Goal: Information Seeking & Learning: Check status

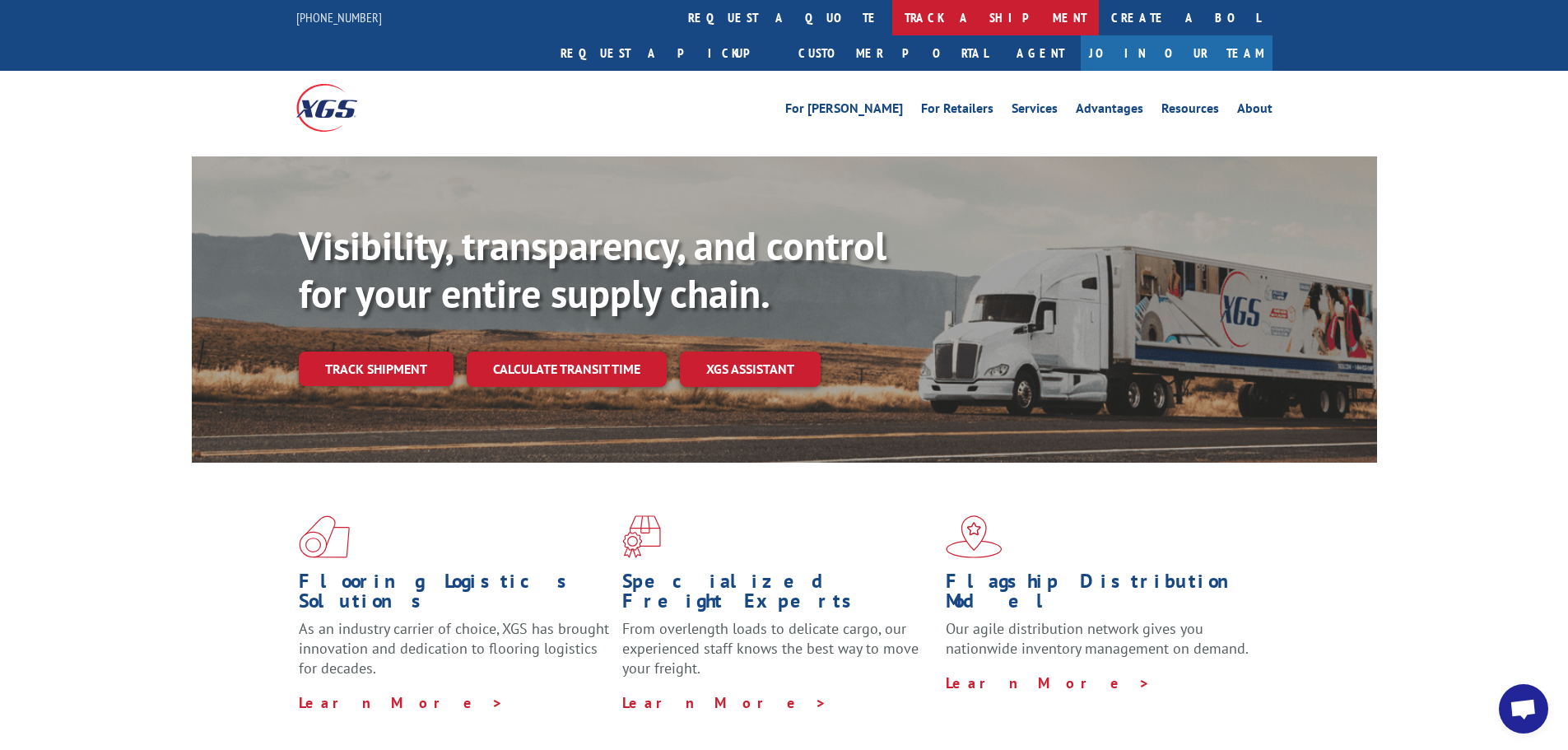
click at [892, 25] on link "track a shipment" at bounding box center [995, 18] width 206 height 36
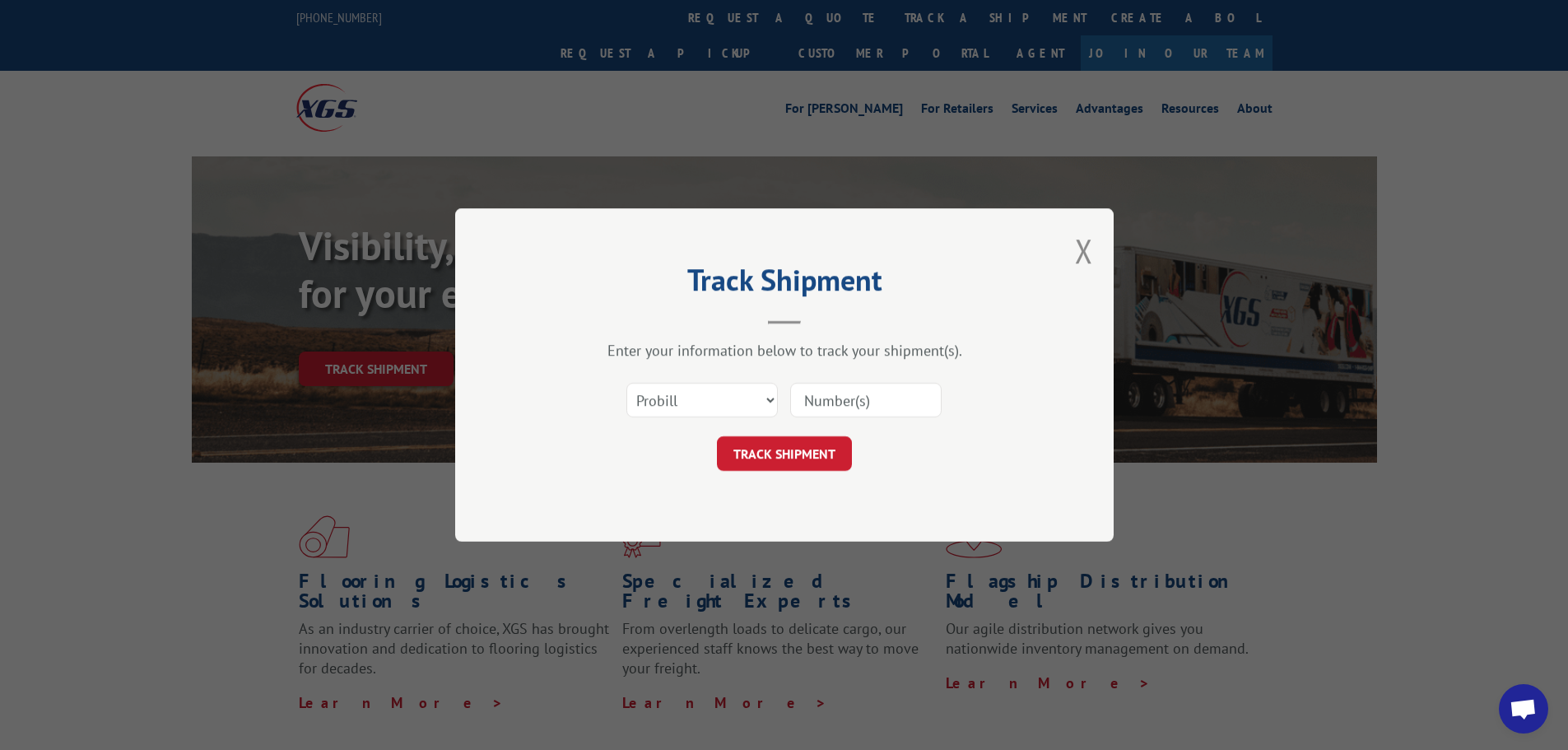
click at [821, 404] on input at bounding box center [865, 400] width 152 height 35
type input "15991685"
click at [760, 455] on button "TRACK SHIPMENT" at bounding box center [784, 453] width 135 height 35
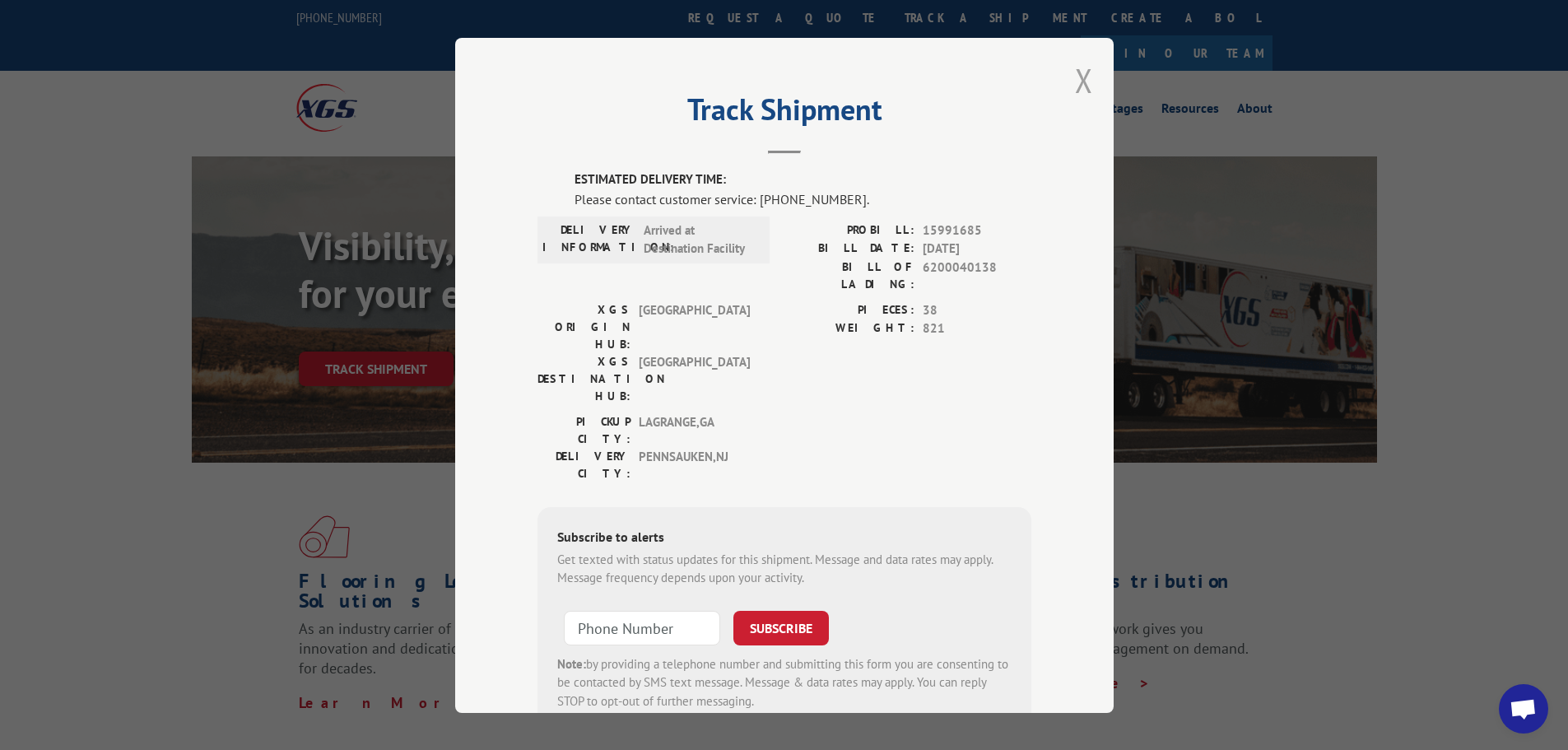
click at [1075, 81] on button "Close modal" at bounding box center [1083, 80] width 18 height 43
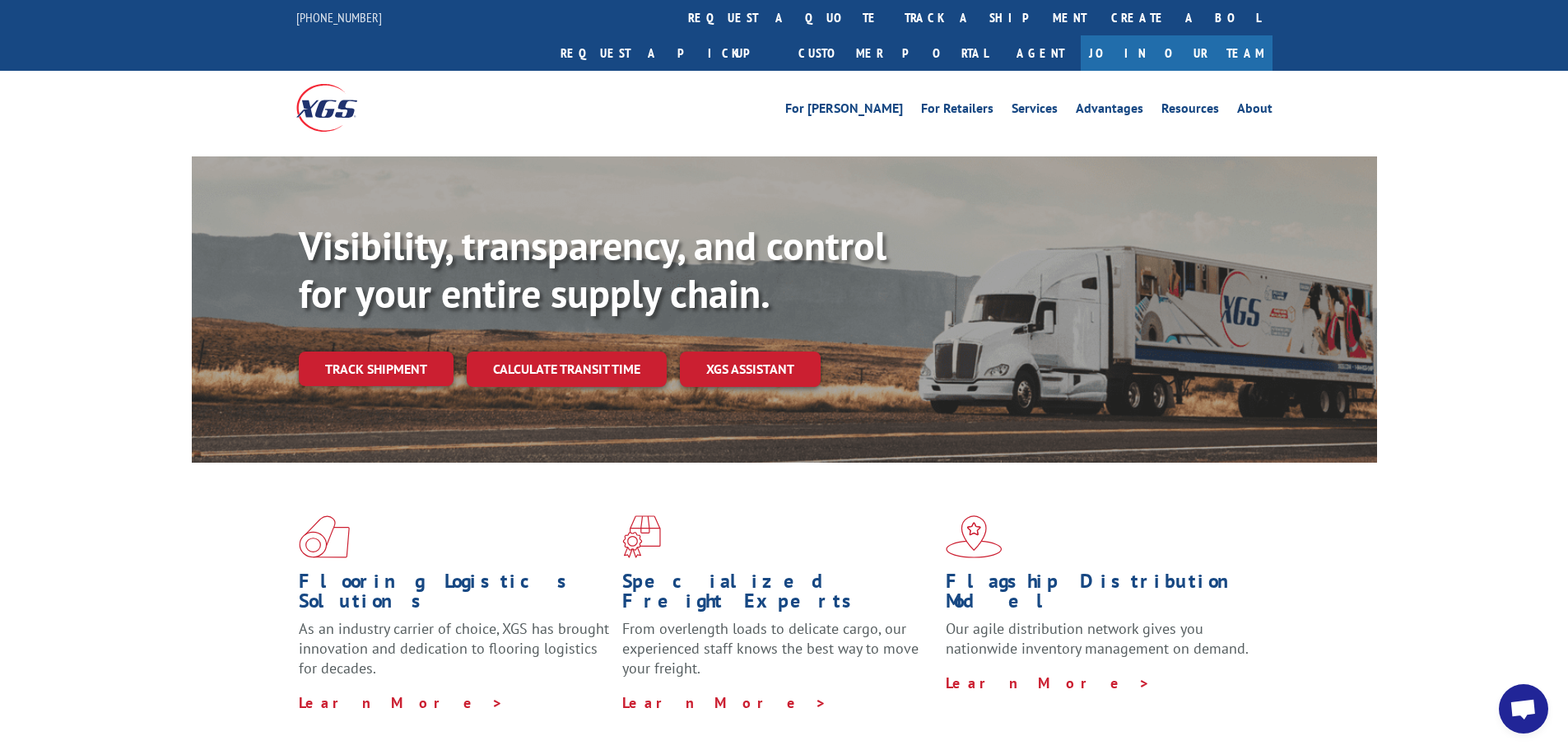
drag, startPoint x: 716, startPoint y: 15, endPoint x: 715, endPoint y: 27, distance: 12.0
click at [892, 15] on link "track a shipment" at bounding box center [995, 18] width 206 height 36
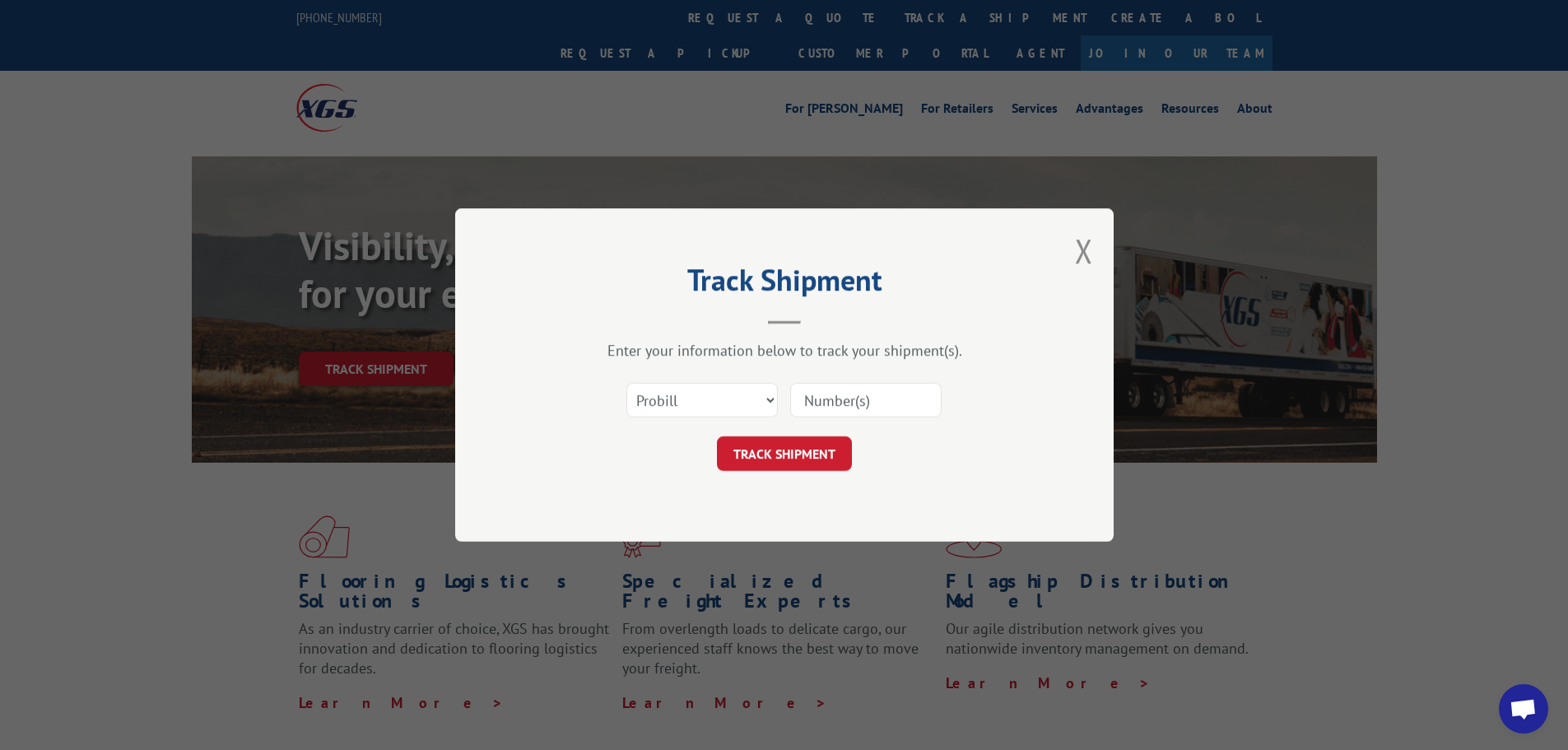
drag, startPoint x: 810, startPoint y: 403, endPoint x: 825, endPoint y: 401, distance: 15.1
click at [811, 403] on input at bounding box center [865, 400] width 152 height 35
type input "17665556"
click at [774, 438] on button "TRACK SHIPMENT" at bounding box center [784, 453] width 135 height 35
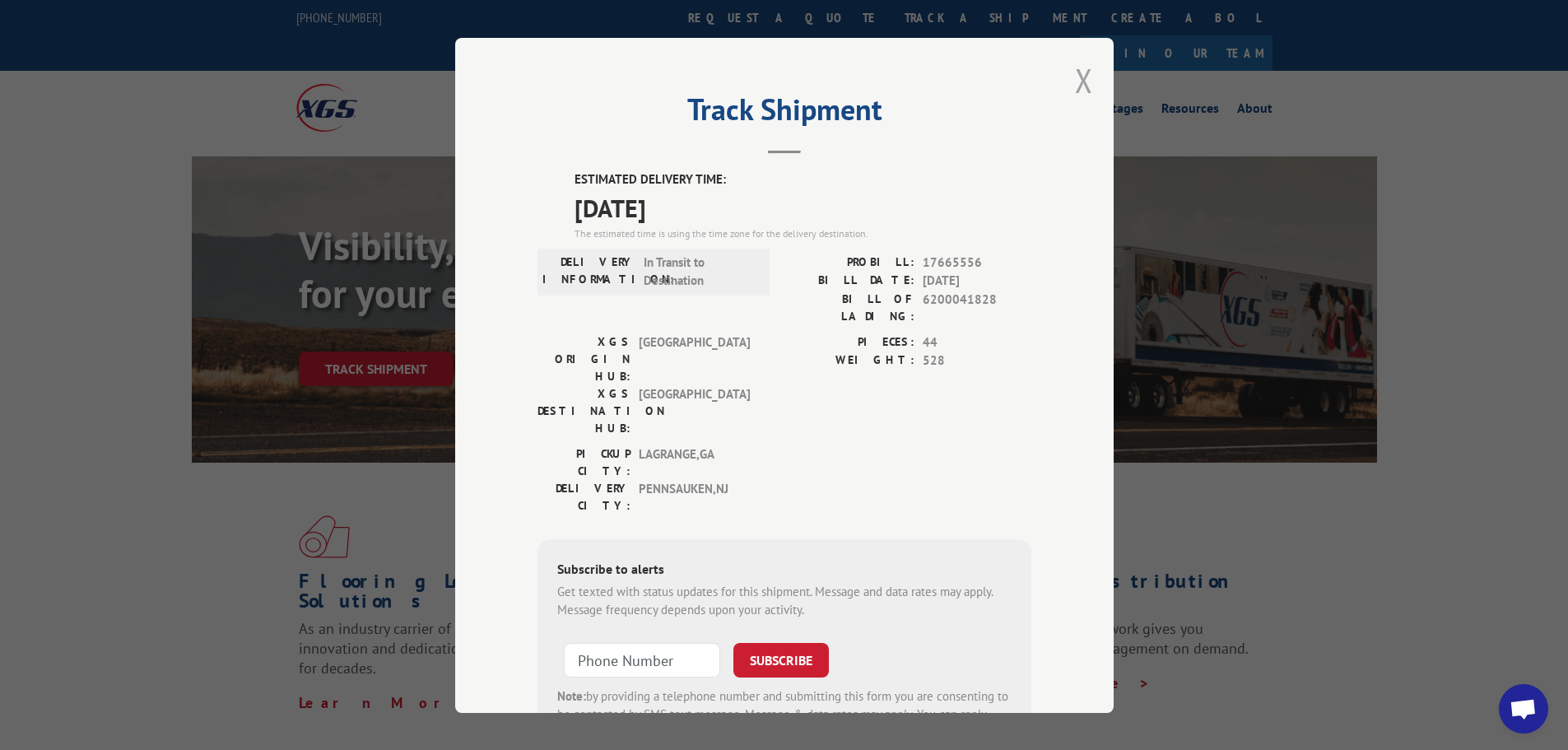
click at [1077, 75] on button "Close modal" at bounding box center [1083, 80] width 18 height 43
